Goal: Transaction & Acquisition: Book appointment/travel/reservation

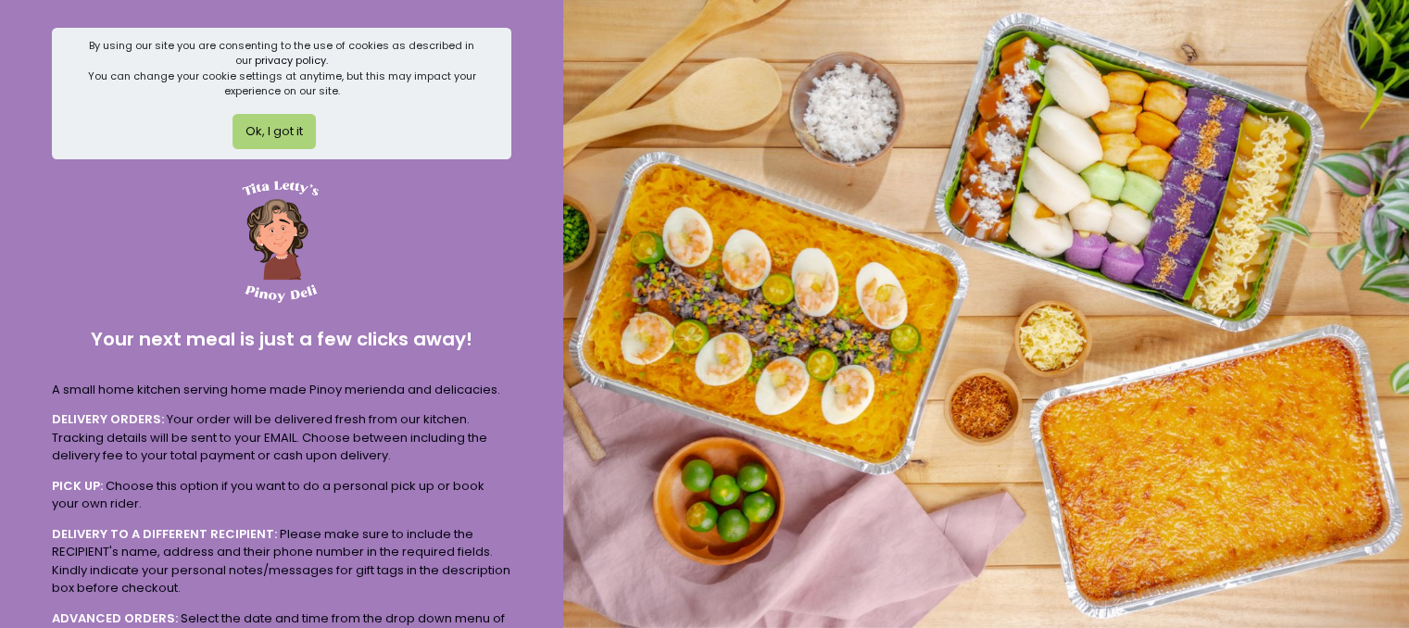
click at [266, 129] on button "Ok, I got it" at bounding box center [273, 131] width 83 height 35
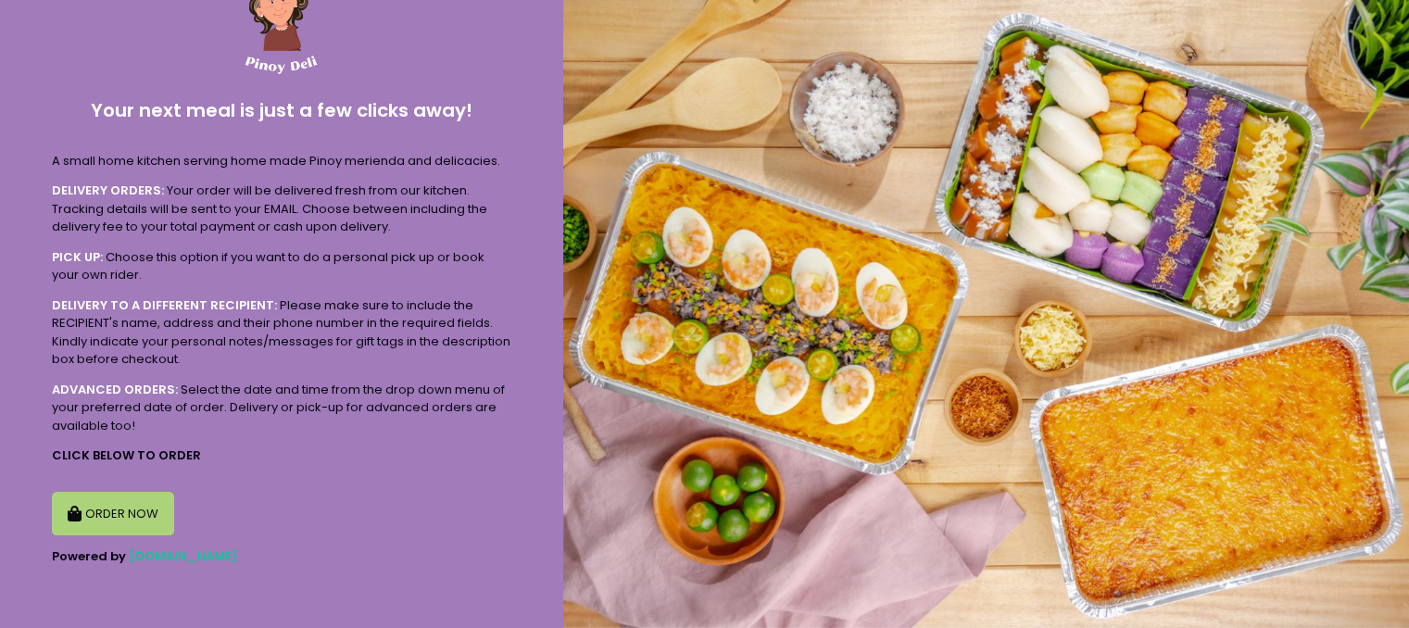
scroll to position [86, 0]
click at [111, 501] on button "ORDER NOW" at bounding box center [113, 513] width 122 height 44
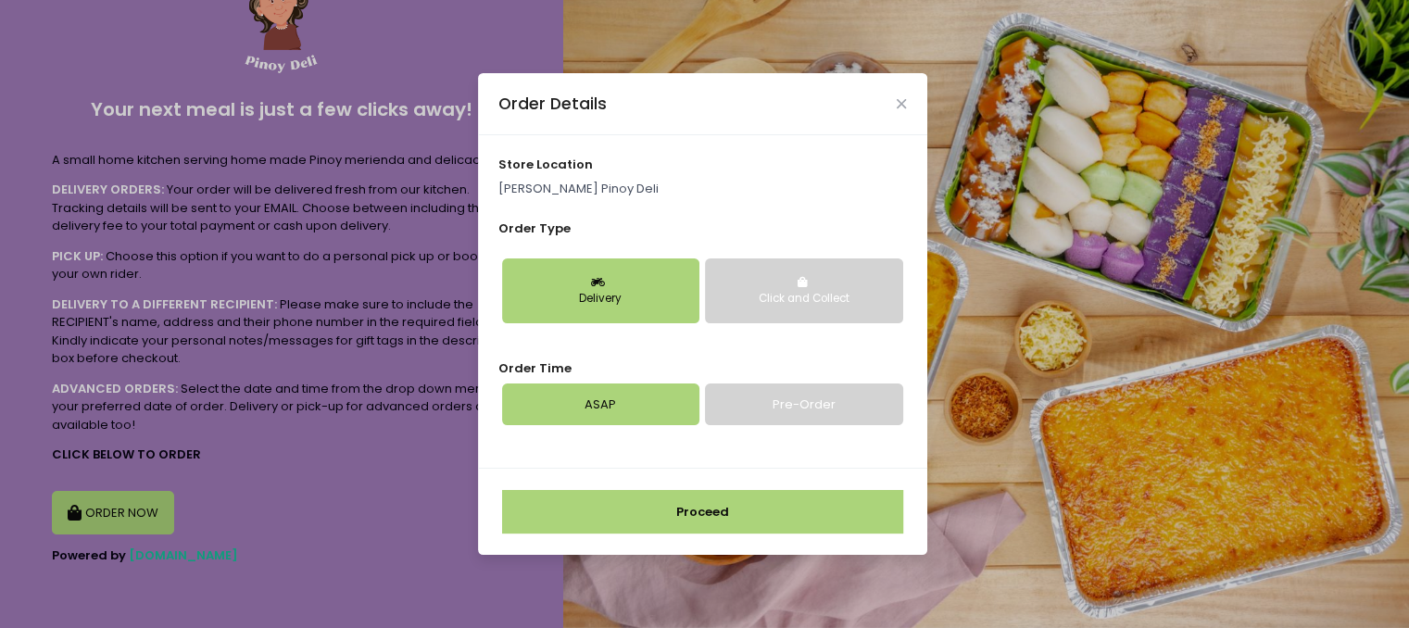
click at [774, 409] on link "Pre-Order" at bounding box center [803, 404] width 197 height 43
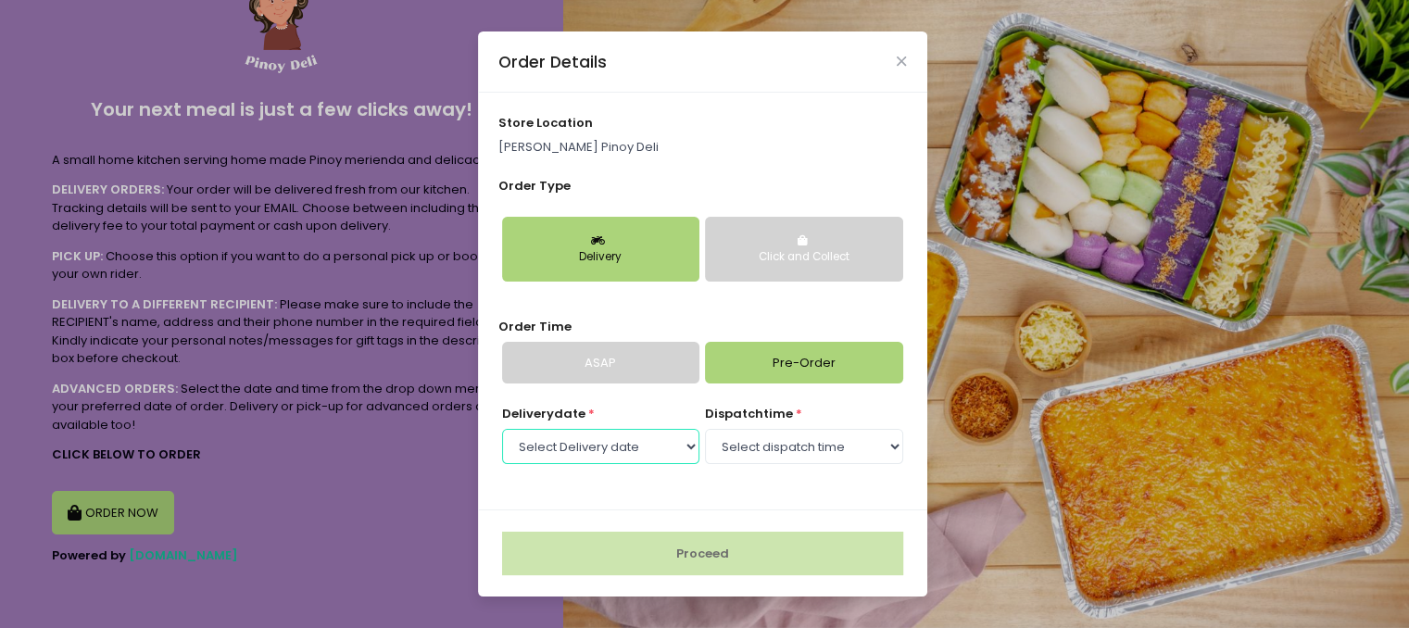
click at [665, 441] on select "Select Delivery date [DATE] [DATE] [DATE] [DATE] [DATE]" at bounding box center [600, 446] width 197 height 35
select select "[DATE]"
click at [502, 429] on select "Select Delivery date [DATE] [DATE] [DATE] [DATE] [DATE]" at bounding box center [600, 446] width 197 height 35
click at [774, 436] on select "Select dispatch time 09:00 AM - 09:30 AM 09:30 AM - 10:00 AM 10:00 AM - 10:30 A…" at bounding box center [803, 446] width 197 height 35
select select "09:00"
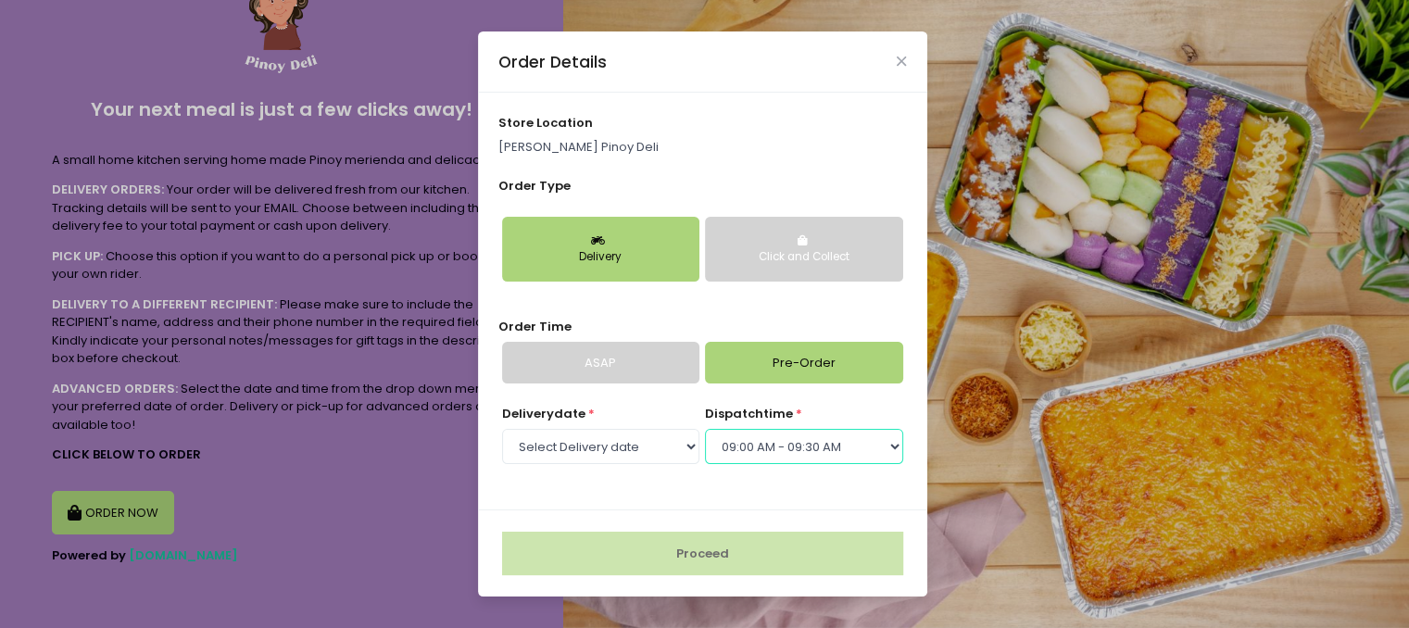
click at [705, 429] on select "Select dispatch time 09:00 AM - 09:30 AM 09:30 AM - 10:00 AM 10:00 AM - 10:30 A…" at bounding box center [803, 446] width 197 height 35
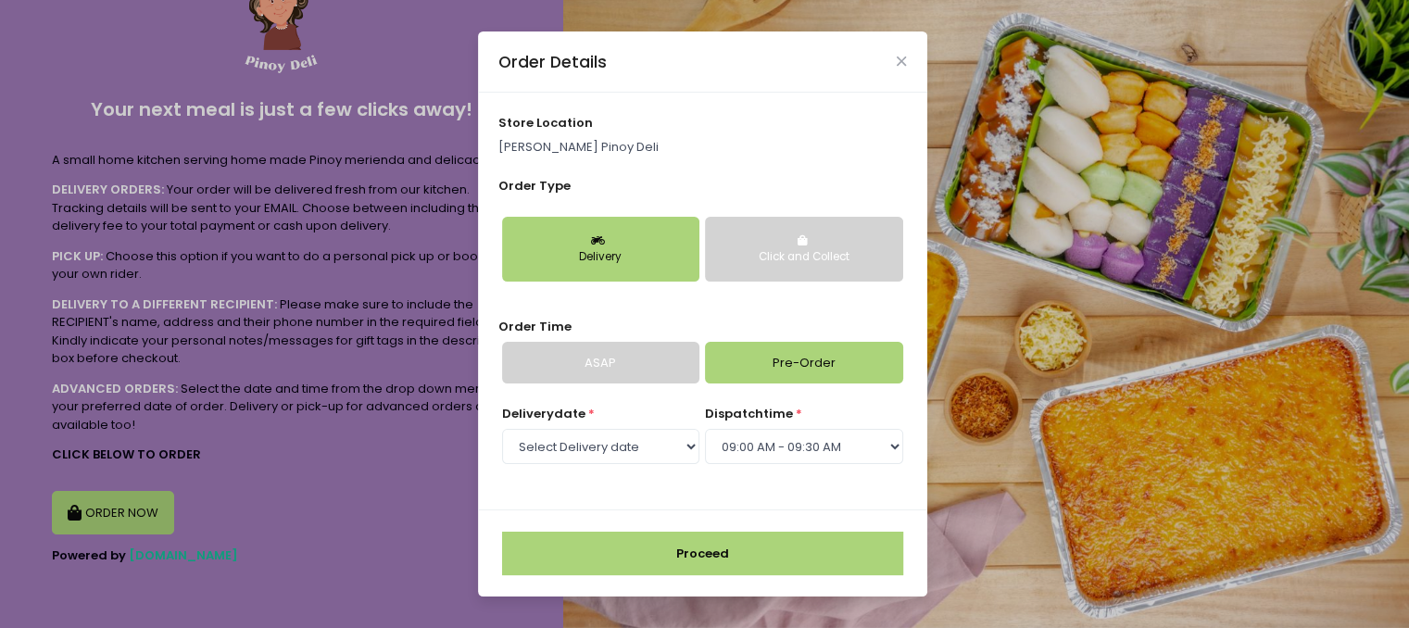
click at [730, 555] on button "Proceed" at bounding box center [702, 554] width 401 height 44
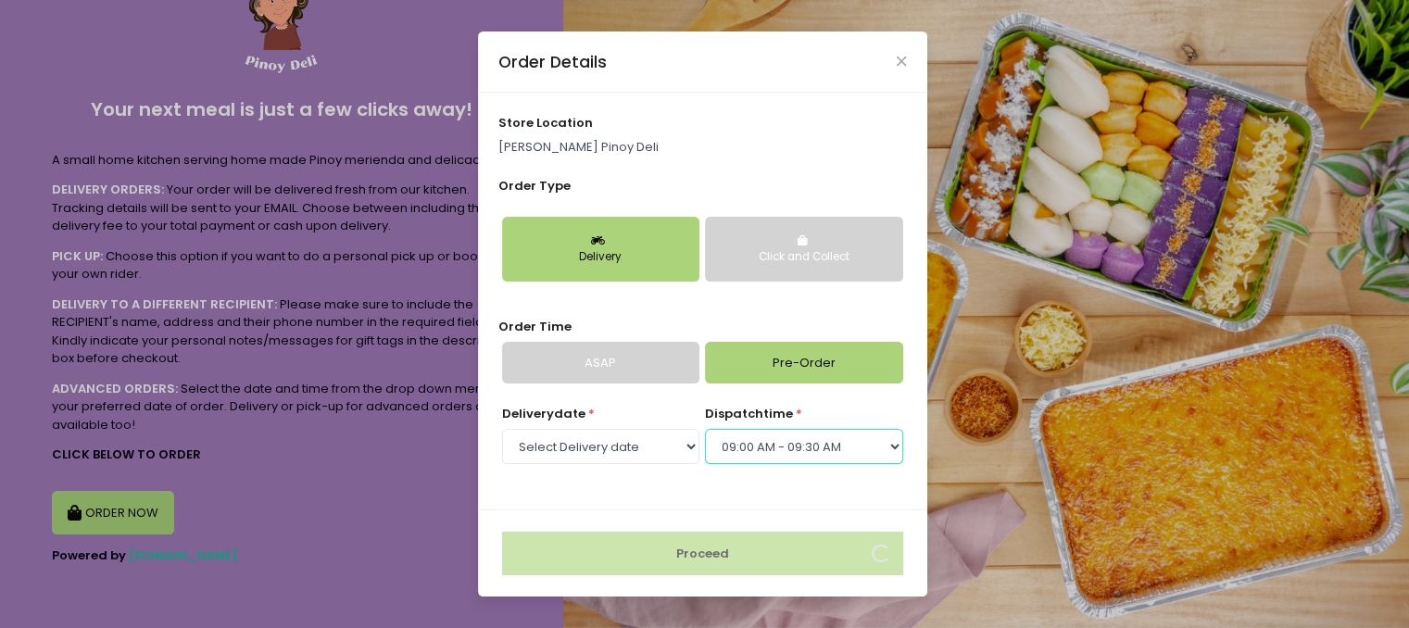
click at [795, 445] on select "Select dispatch time 09:00 AM - 09:30 AM 09:30 AM - 10:00 AM 10:00 AM - 10:30 A…" at bounding box center [803, 446] width 197 height 35
click at [673, 446] on select "Select Delivery date [DATE] [DATE] [DATE] [DATE] [DATE]" at bounding box center [600, 446] width 197 height 35
click at [840, 494] on div "store location [PERSON_NAME] Pinoy Deli Order Type Delivery Click and Collect O…" at bounding box center [702, 301] width 449 height 417
